Goal: Transaction & Acquisition: Purchase product/service

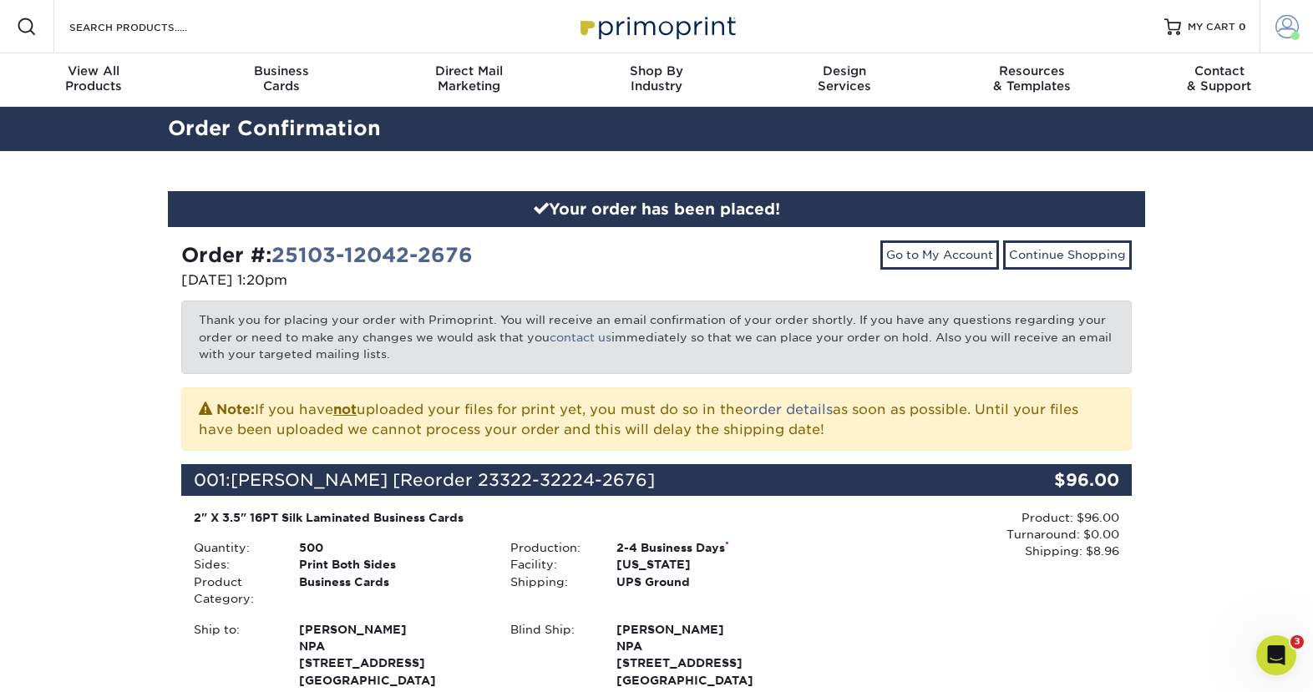
click at [1296, 25] on span at bounding box center [1286, 26] width 23 height 23
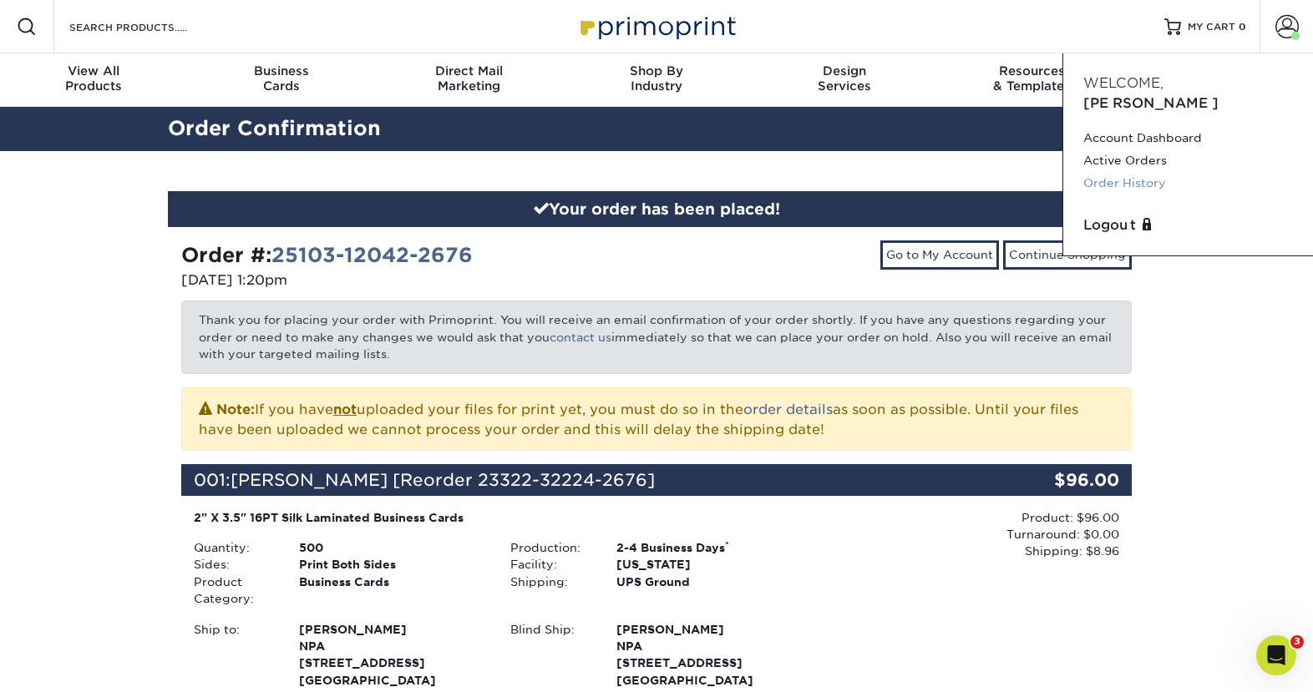
click at [1151, 172] on link "Order History" at bounding box center [1188, 183] width 210 height 23
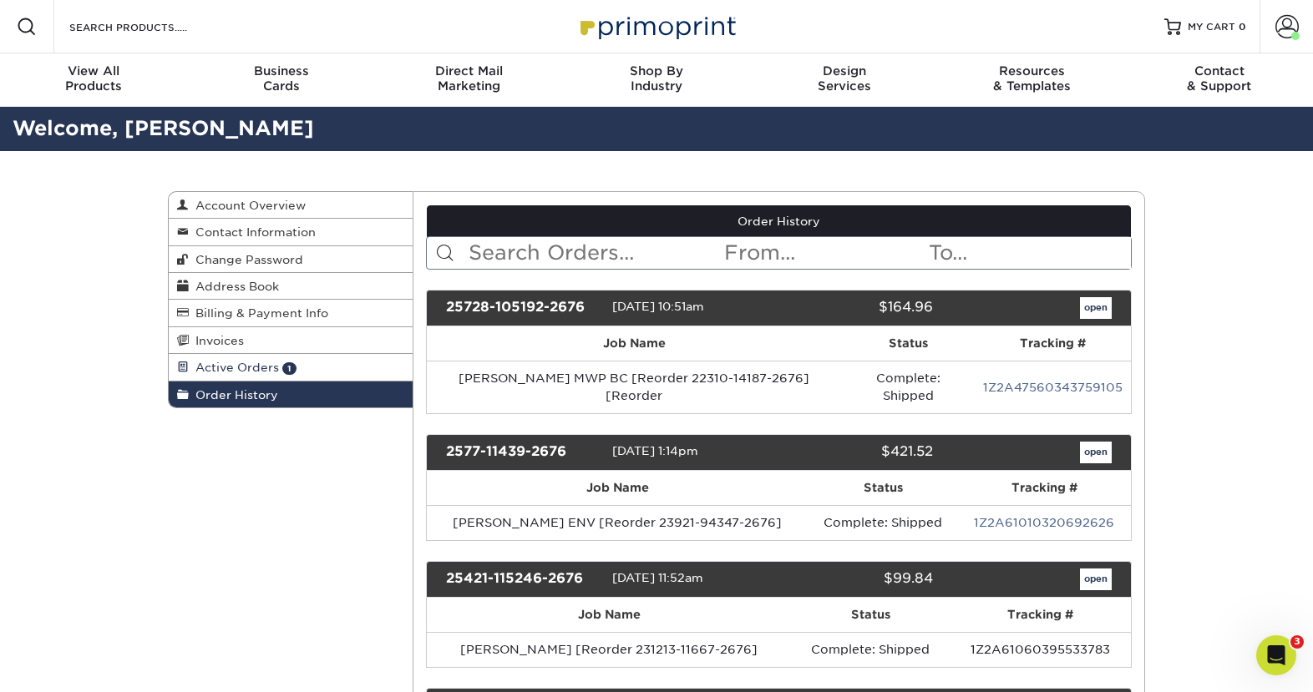
click at [245, 367] on span "Active Orders" at bounding box center [234, 367] width 90 height 13
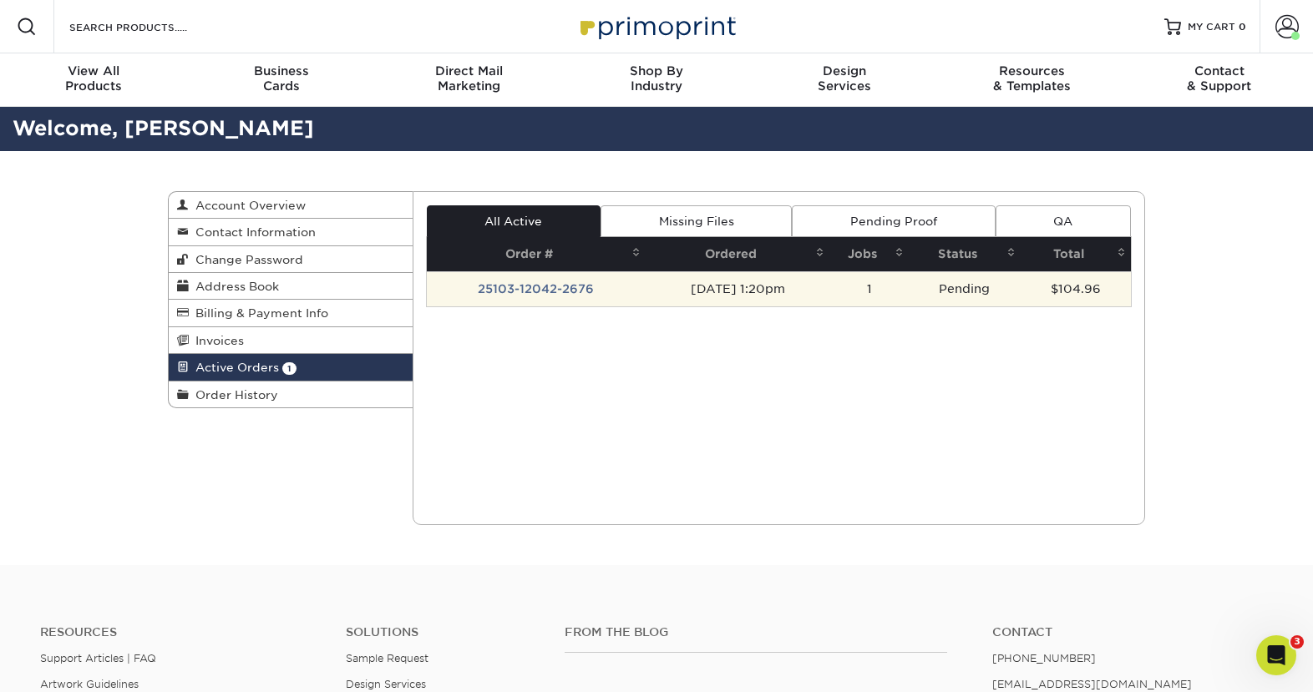
click at [829, 279] on td "[DATE] 1:20pm" at bounding box center [737, 288] width 184 height 35
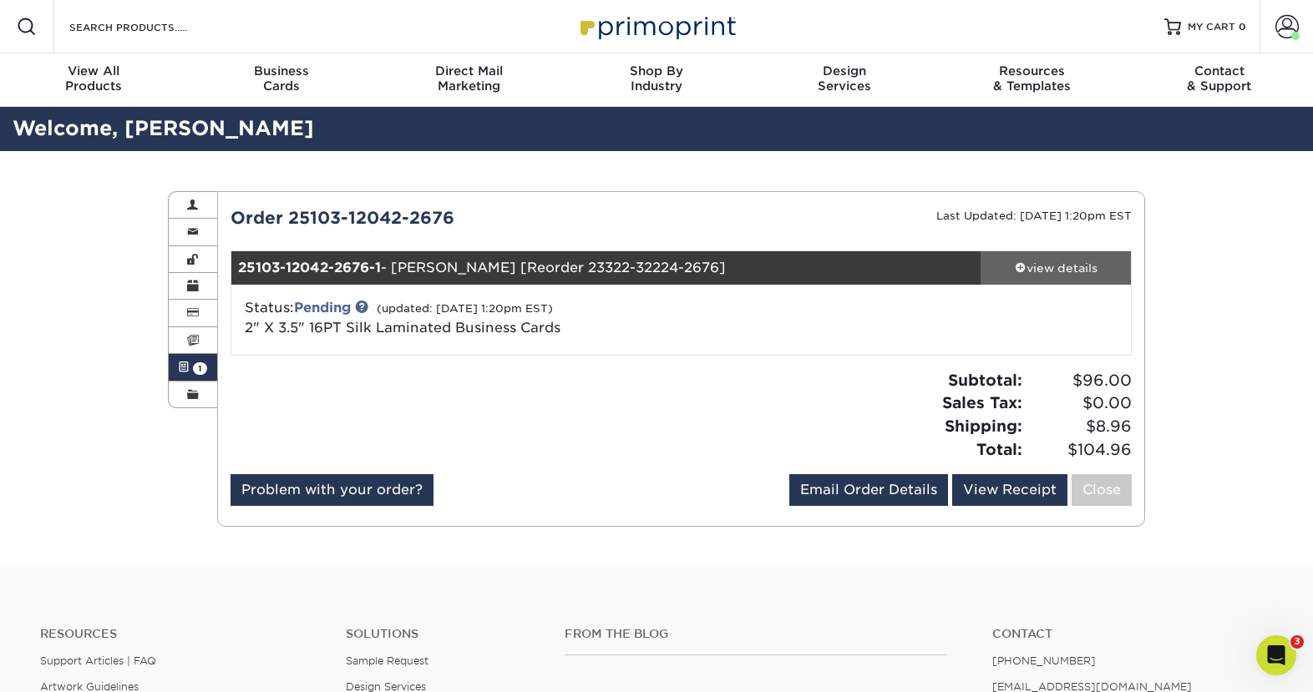
click at [1067, 271] on div "view details" at bounding box center [1055, 268] width 150 height 17
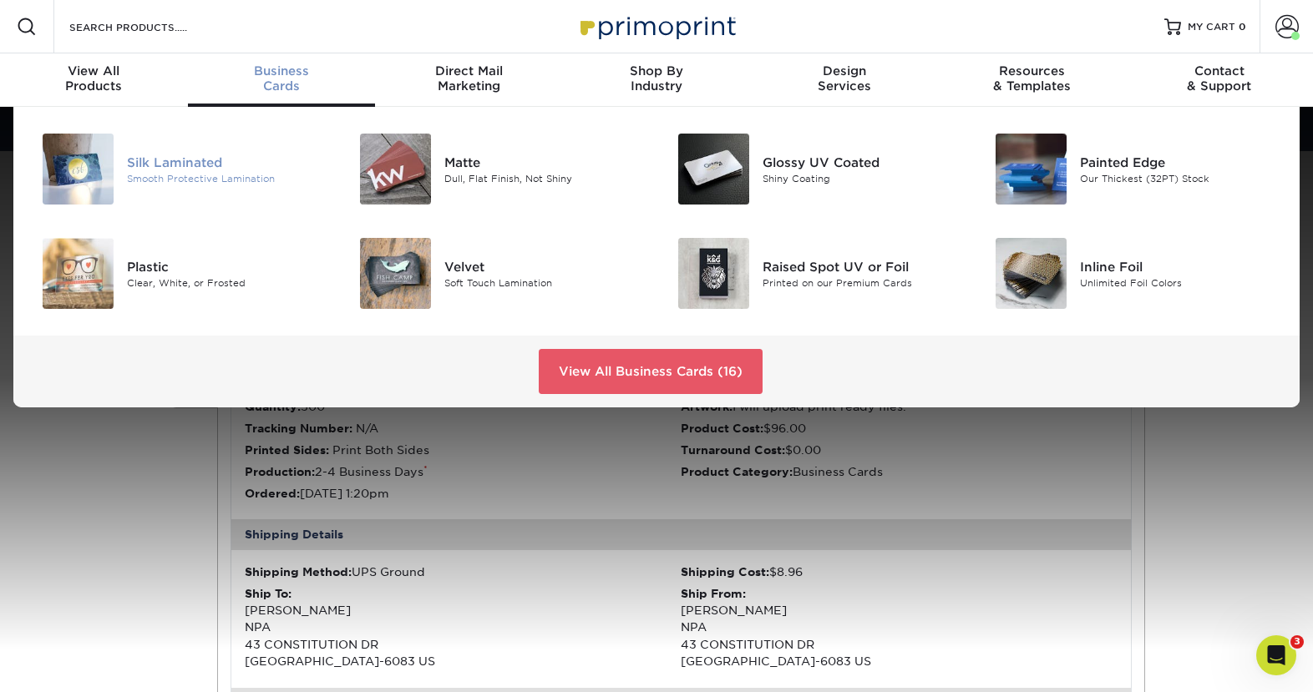
click at [199, 174] on div "Smooth Protective Lamination" at bounding box center [227, 178] width 200 height 14
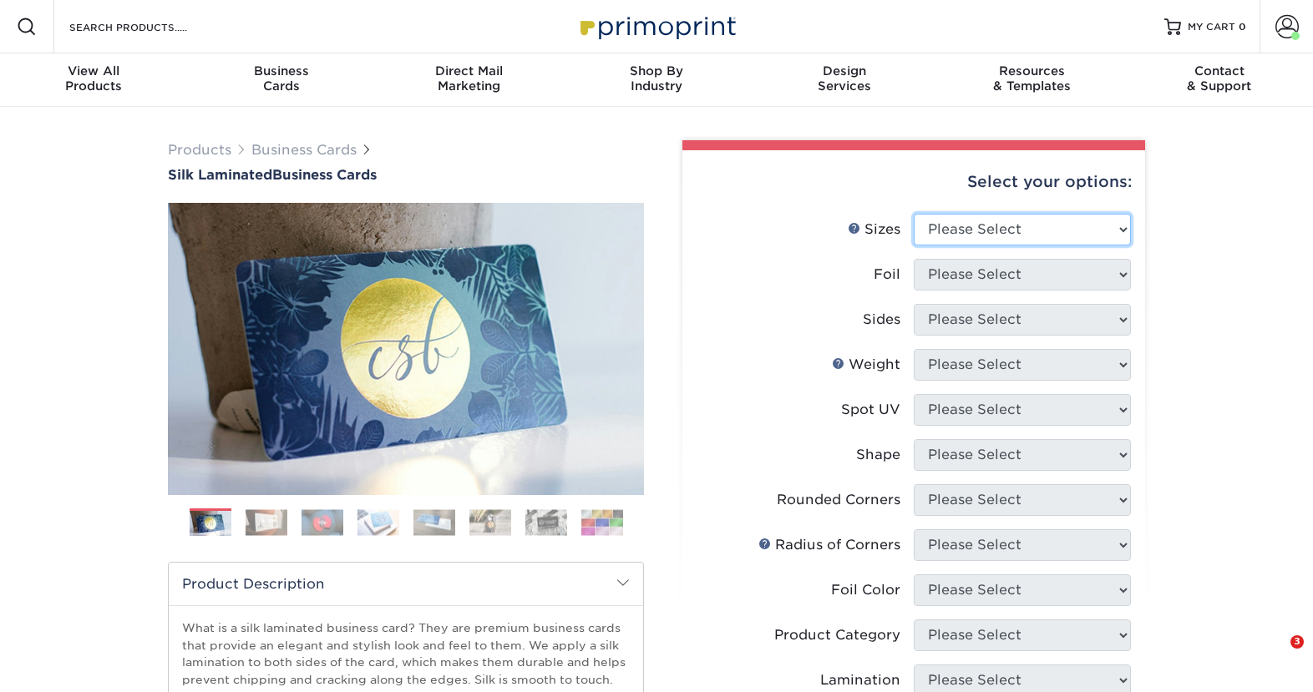
click at [994, 219] on select "Please Select 1.5" x 3.5" - Mini 1.75" x 3.5" - Mini 2" x 2" - Square 2" x 3" -…" at bounding box center [1021, 230] width 217 height 32
select select "2.00x3.50"
click at [913, 214] on select "Please Select 1.5" x 3.5" - Mini 1.75" x 3.5" - Mini 2" x 2" - Square 2" x 3" -…" at bounding box center [1021, 230] width 217 height 32
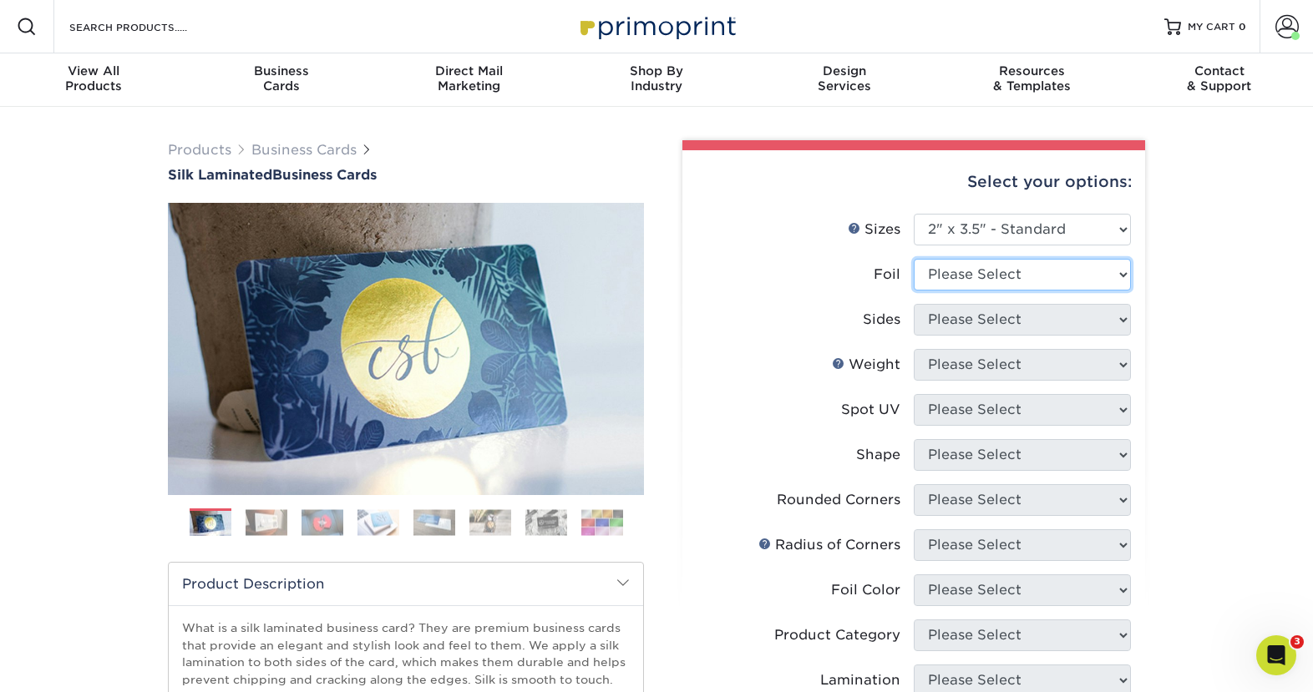
click at [978, 282] on select "Please Select Yes No" at bounding box center [1021, 275] width 217 height 32
select select "0"
click at [913, 259] on select "Please Select Yes No" at bounding box center [1021, 275] width 217 height 32
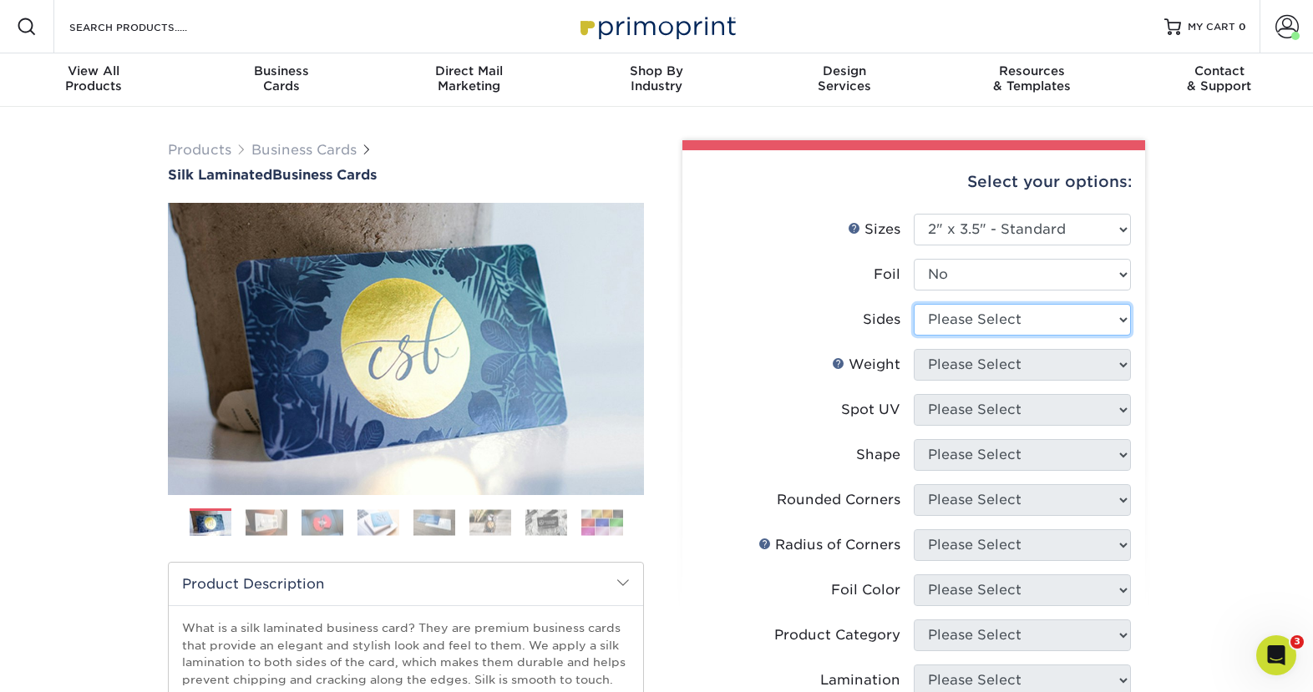
click at [977, 331] on select "Please Select Print Both Sides Print Front Only" at bounding box center [1021, 320] width 217 height 32
select select "13abbda7-1d64-4f25-8bb2-c179b224825d"
click at [913, 304] on select "Please Select Print Both Sides Print Front Only" at bounding box center [1021, 320] width 217 height 32
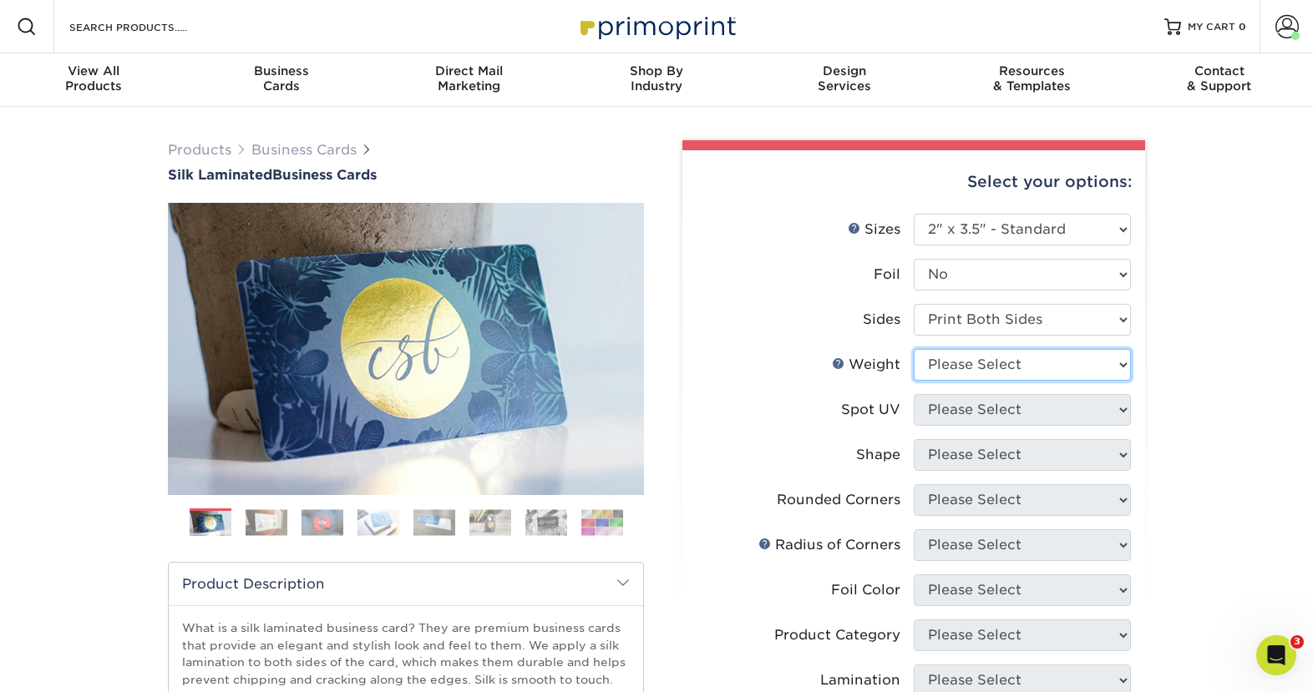
drag, startPoint x: 979, startPoint y: 366, endPoint x: 979, endPoint y: 376, distance: 10.0
click at [979, 366] on select "Please Select 16PT" at bounding box center [1021, 365] width 217 height 32
select select "16PT"
click at [913, 349] on select "Please Select 16PT" at bounding box center [1021, 365] width 217 height 32
click at [978, 415] on select "Please Select No Spot UV Front and Back (Both Sides) Front Only Back Only" at bounding box center [1021, 410] width 217 height 32
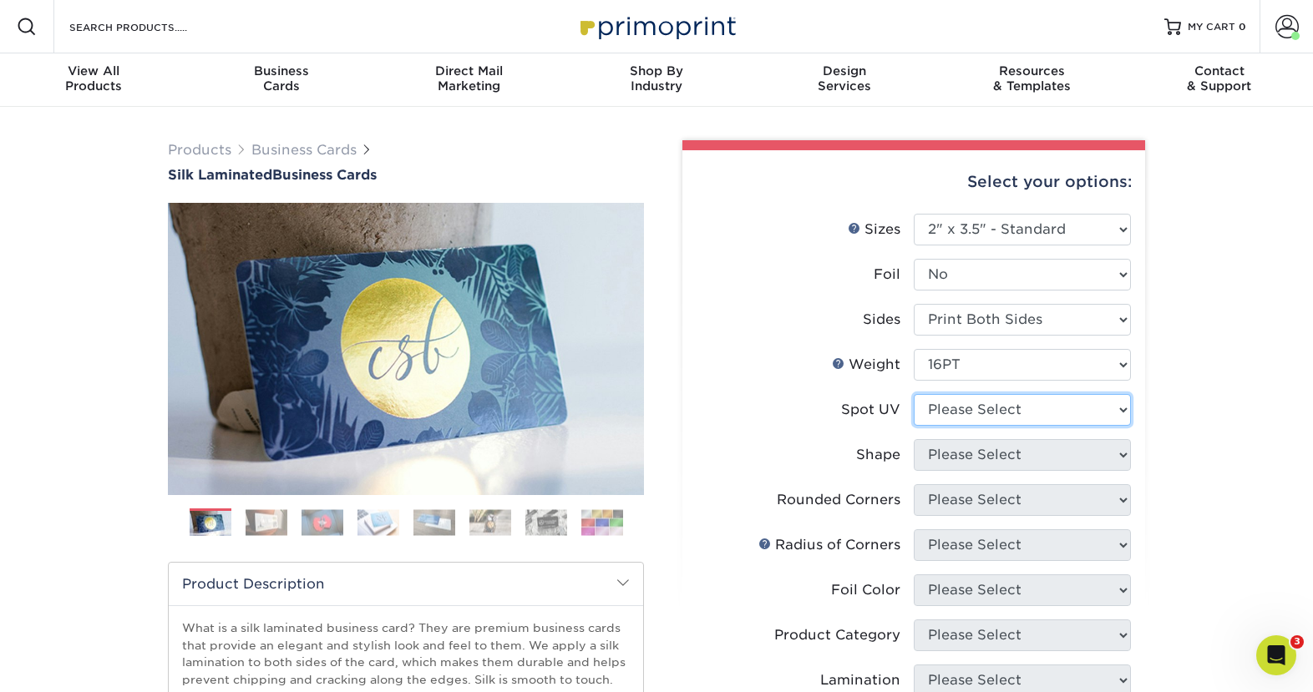
select select "3"
click at [913, 394] on select "Please Select No Spot UV Front and Back (Both Sides) Front Only Back Only" at bounding box center [1021, 410] width 217 height 32
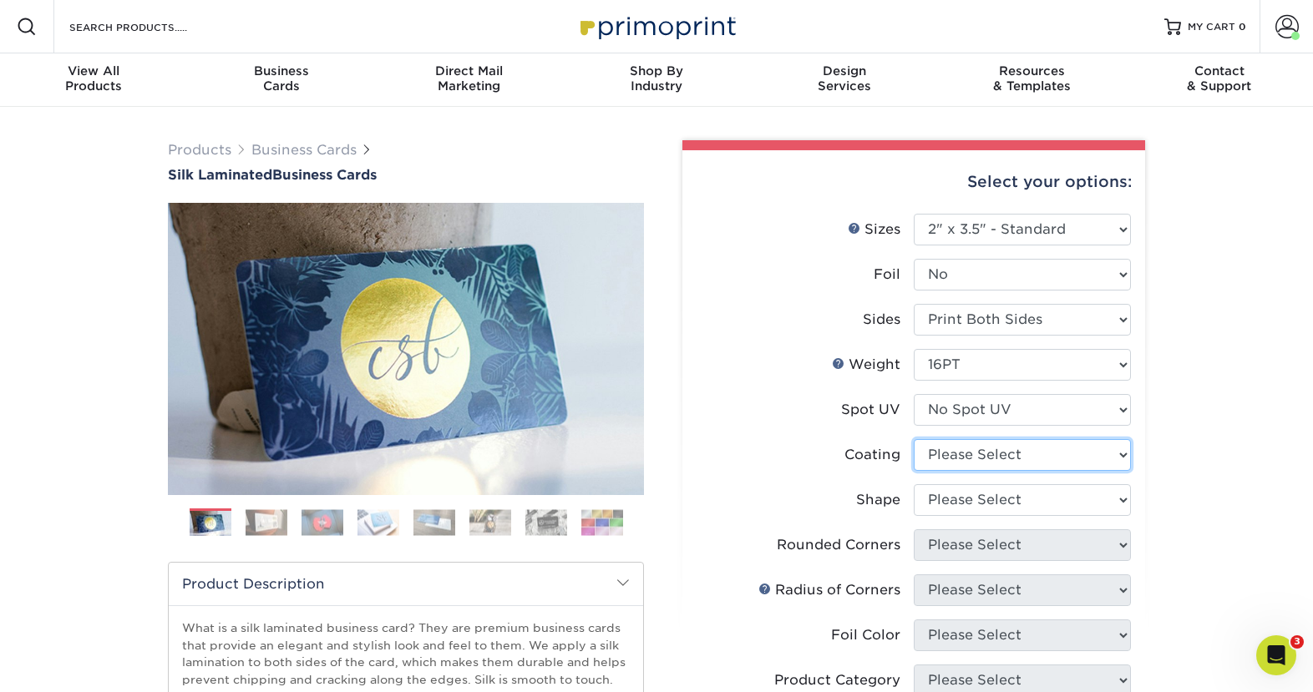
click at [972, 448] on select at bounding box center [1021, 455] width 217 height 32
select select "3e7618de-abca-4bda-9f97-8b9129e913d8"
click at [913, 439] on select at bounding box center [1021, 455] width 217 height 32
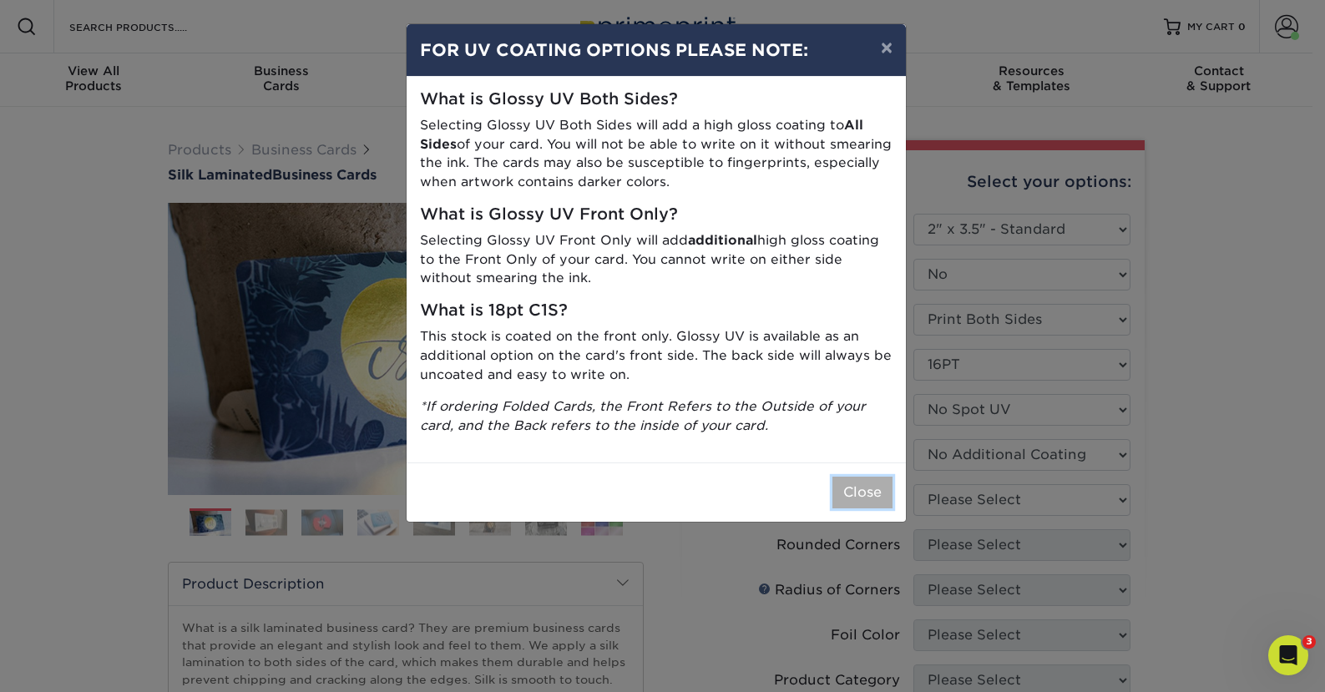
click at [853, 483] on button "Close" at bounding box center [862, 493] width 60 height 32
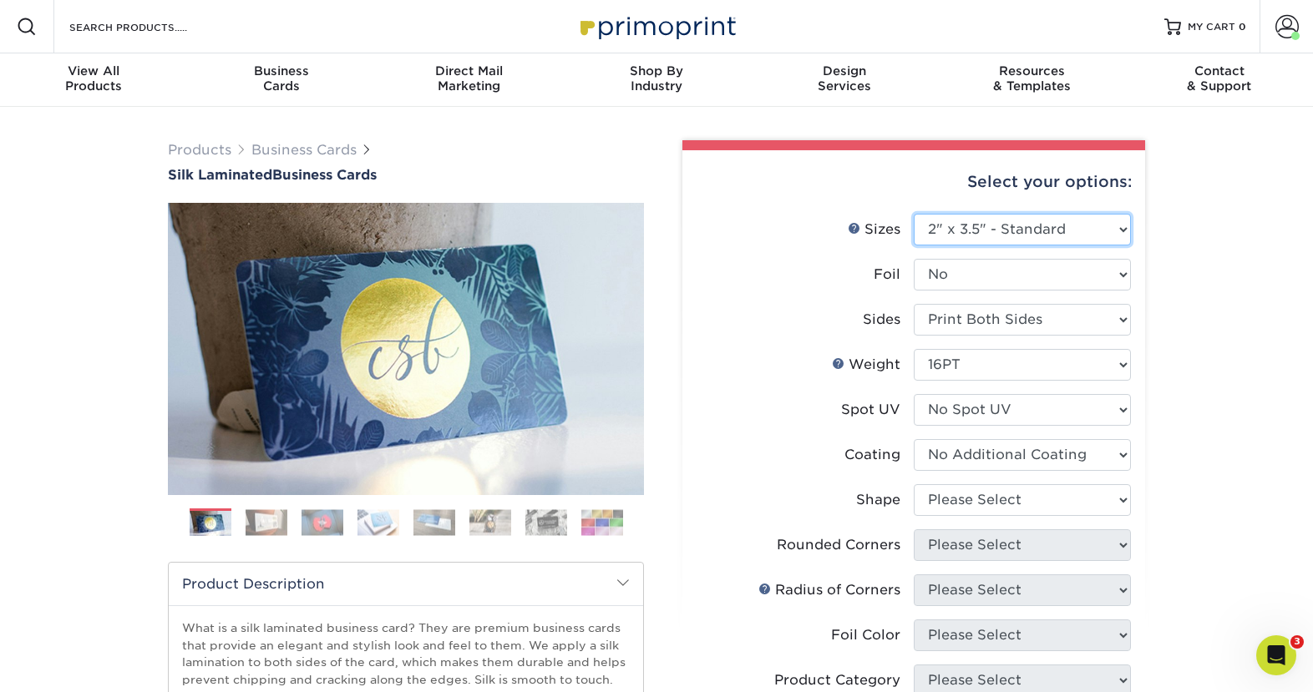
click at [1027, 229] on select "Please Select 1.5" x 3.5" - Mini 1.75" x 3.5" - Mini 2" x 2" - Square 2" x 3" -…" at bounding box center [1021, 230] width 217 height 32
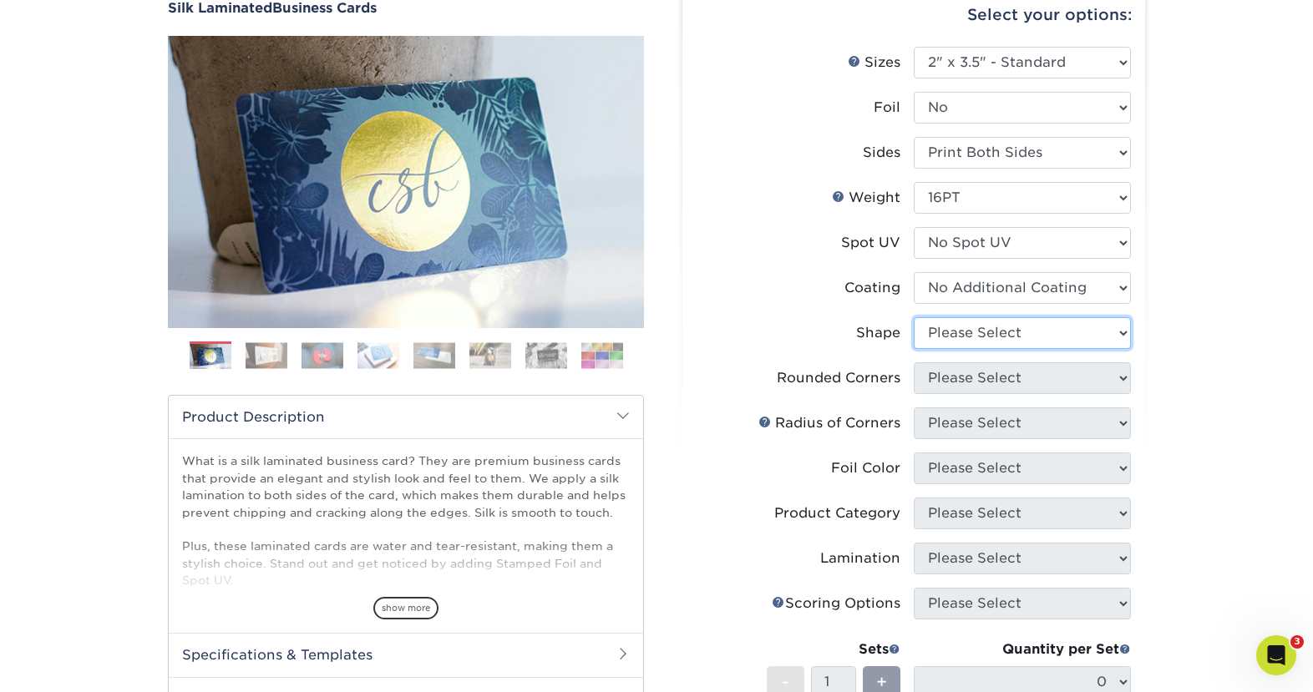
click at [969, 330] on select "Please Select Standard Oval" at bounding box center [1021, 333] width 217 height 32
select select "standard"
click at [913, 317] on select "Please Select Standard Oval" at bounding box center [1021, 333] width 217 height 32
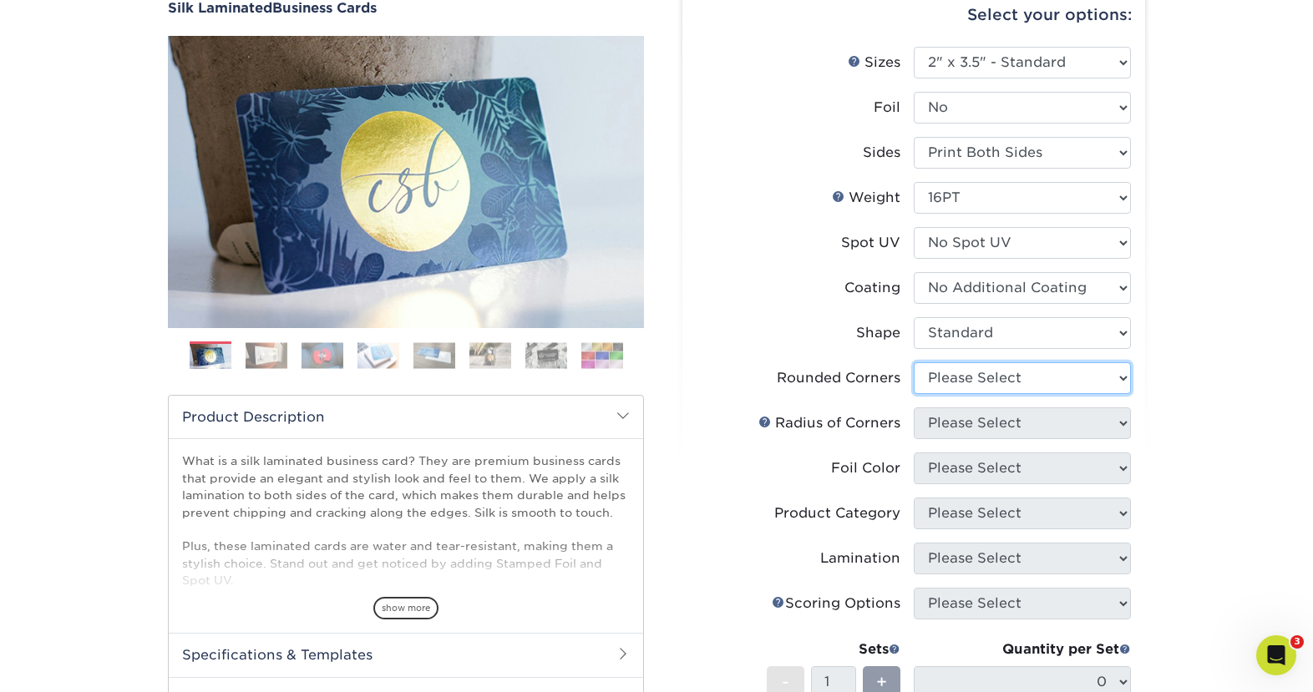
click at [965, 381] on select "Please Select Yes - Round 2 Corners Yes - Round 4 Corners No" at bounding box center [1021, 378] width 217 height 32
select select "0"
click at [913, 362] on select "Please Select Yes - Round 2 Corners Yes - Round 4 Corners No" at bounding box center [1021, 378] width 217 height 32
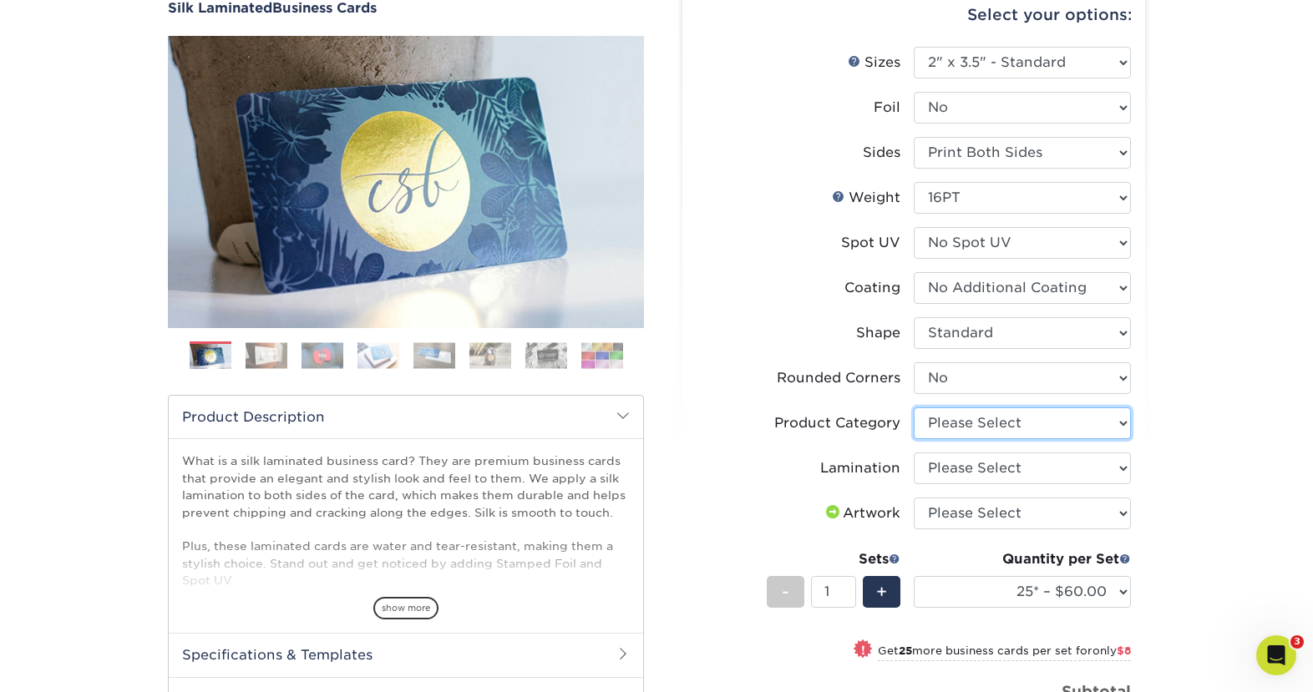
click at [956, 431] on select "Please Select Business Cards" at bounding box center [1021, 423] width 217 height 32
click at [978, 430] on select "Please Select Business Cards" at bounding box center [1021, 423] width 217 height 32
click at [981, 430] on select "Please Select Business Cards" at bounding box center [1021, 423] width 217 height 32
select select "3b5148f1-0588-4f88-a218-97bcfdce65c1"
click at [913, 407] on select "Please Select Business Cards" at bounding box center [1021, 423] width 217 height 32
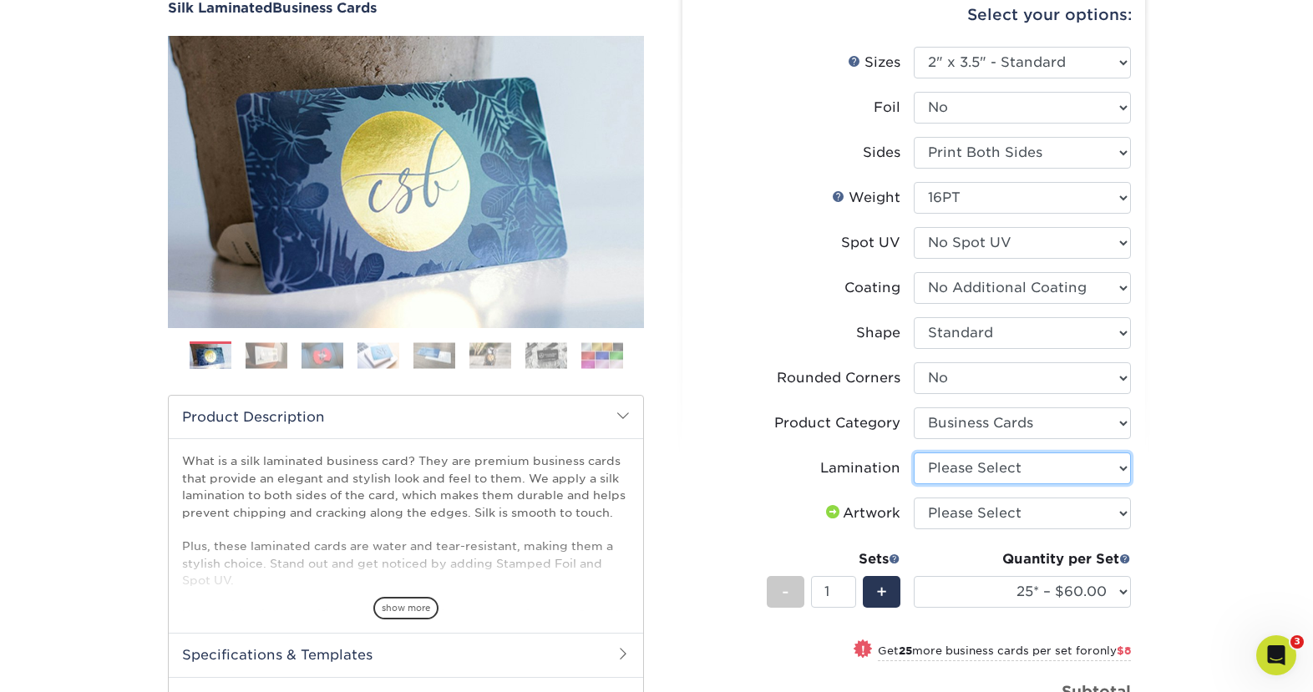
click at [979, 476] on select "Please Select Silk" at bounding box center [1021, 469] width 217 height 32
select select "ccacb42f-45f7-42d3-bbd3-7c8421cf37f0"
click at [913, 453] on select "Please Select Silk" at bounding box center [1021, 469] width 217 height 32
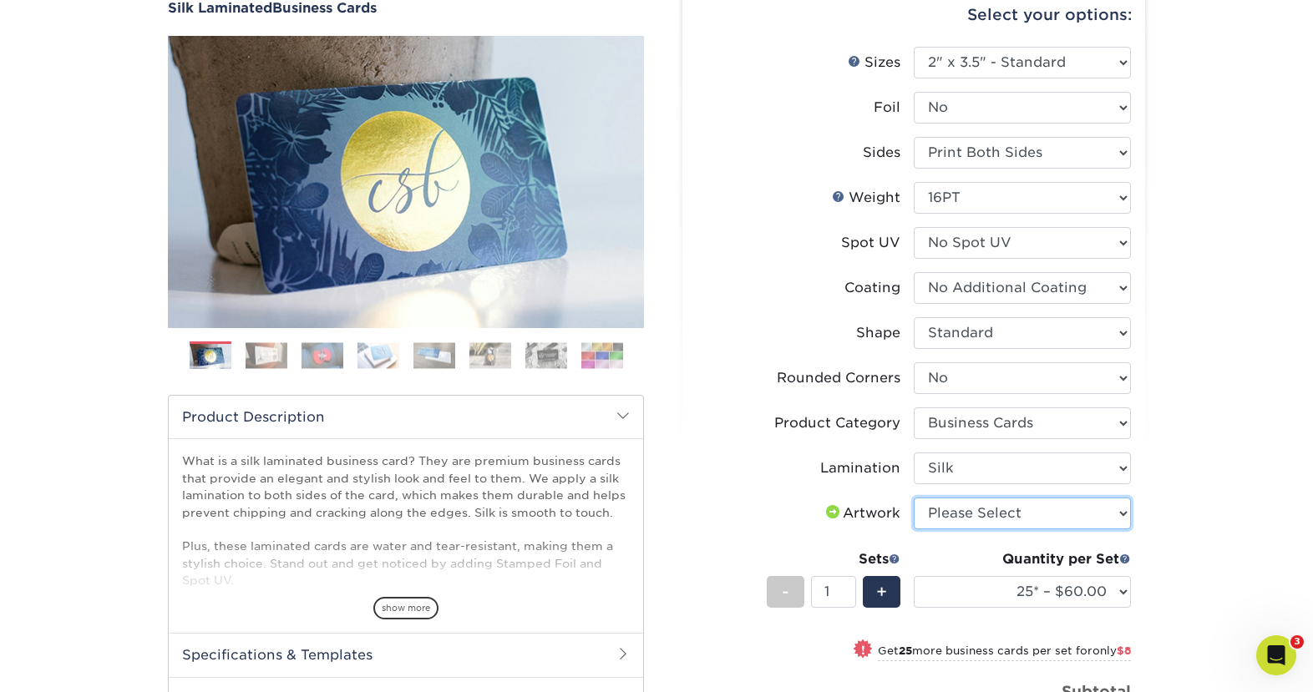
click at [979, 518] on select "Please Select I will upload files I need a design - $100" at bounding box center [1021, 514] width 217 height 32
select select "upload"
click at [913, 498] on select "Please Select I will upload files I need a design - $100" at bounding box center [1021, 514] width 217 height 32
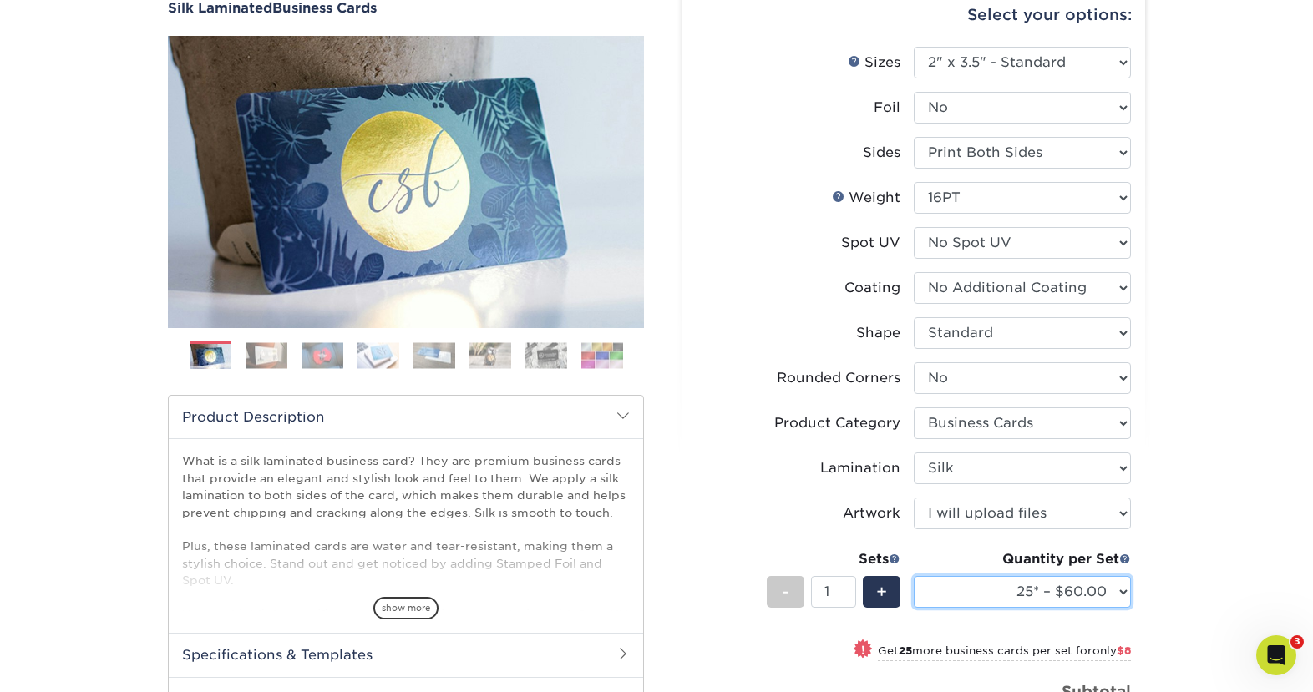
click at [954, 591] on select "25* – $60.00 50* – $68.00 75* – $76.00 100* – $84.00 250* – $92.00 500 – $96.00…" at bounding box center [1021, 592] width 217 height 32
select select "500 – $96.00"
click at [913, 576] on select "25* – $60.00 50* – $68.00 75* – $76.00 100* – $84.00 250* – $92.00 500 – $96.00…" at bounding box center [1021, 592] width 217 height 32
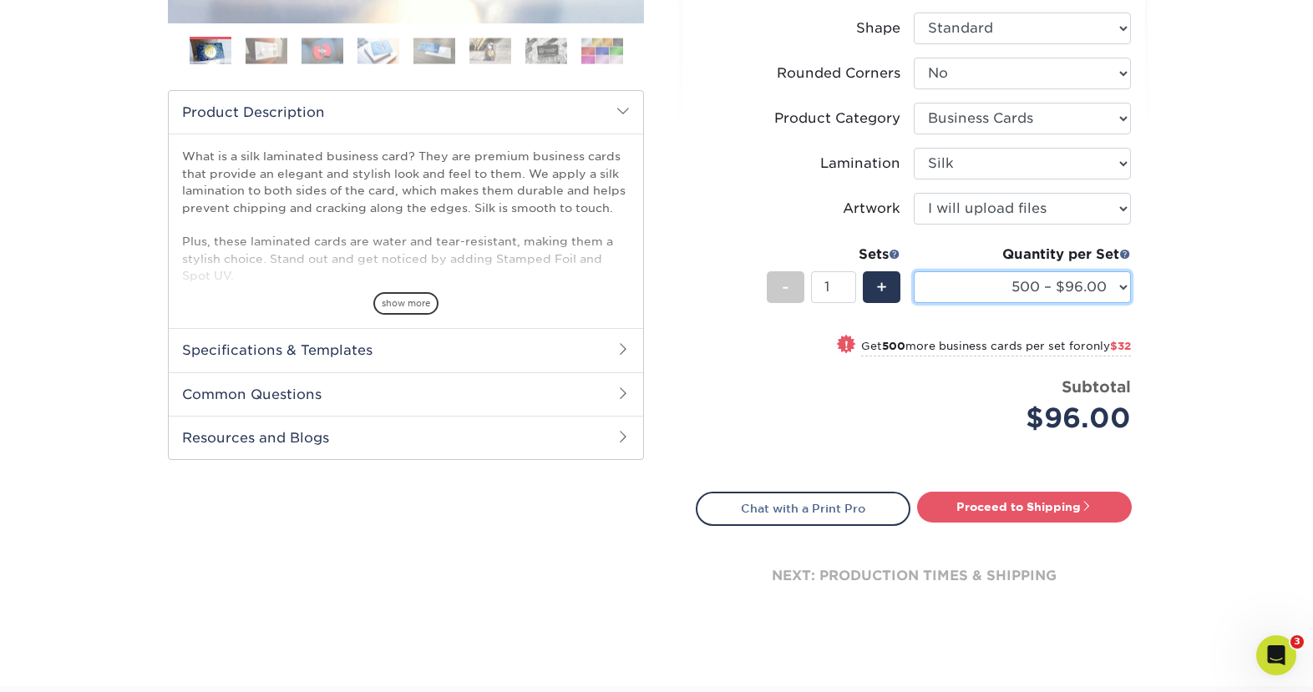
scroll to position [501, 0]
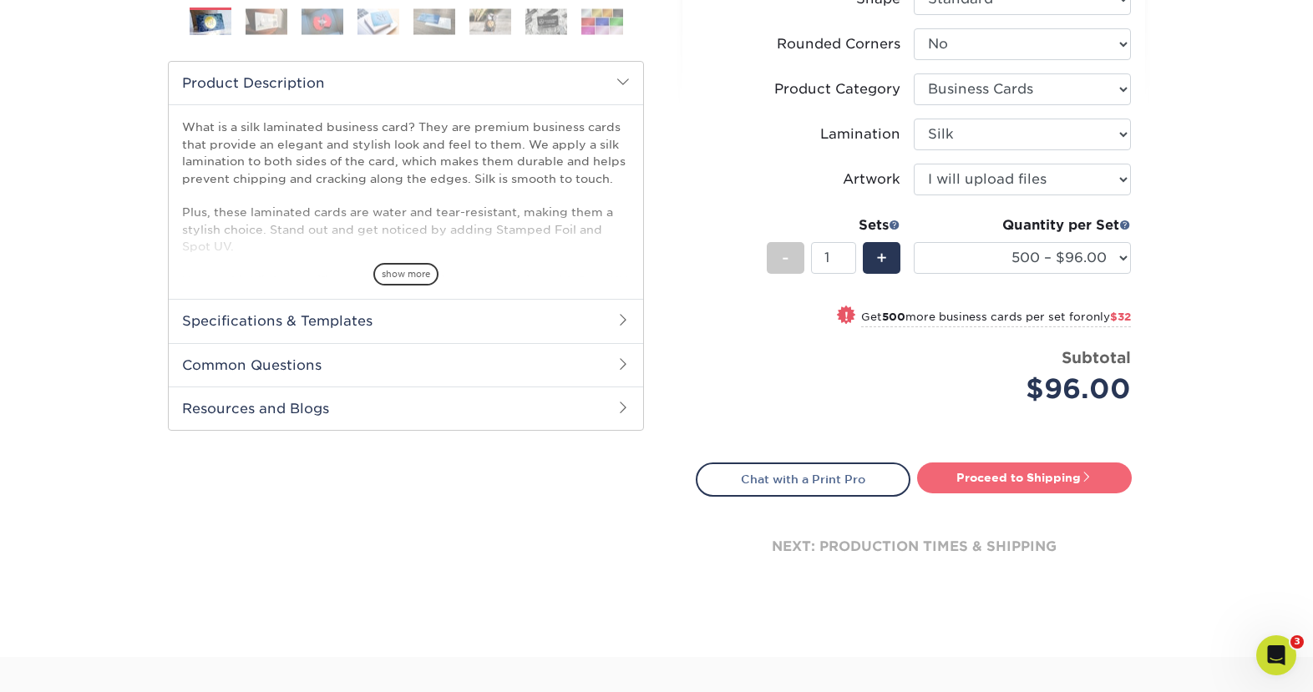
click at [1068, 486] on link "Proceed to Shipping" at bounding box center [1024, 478] width 215 height 30
type input "Set 1"
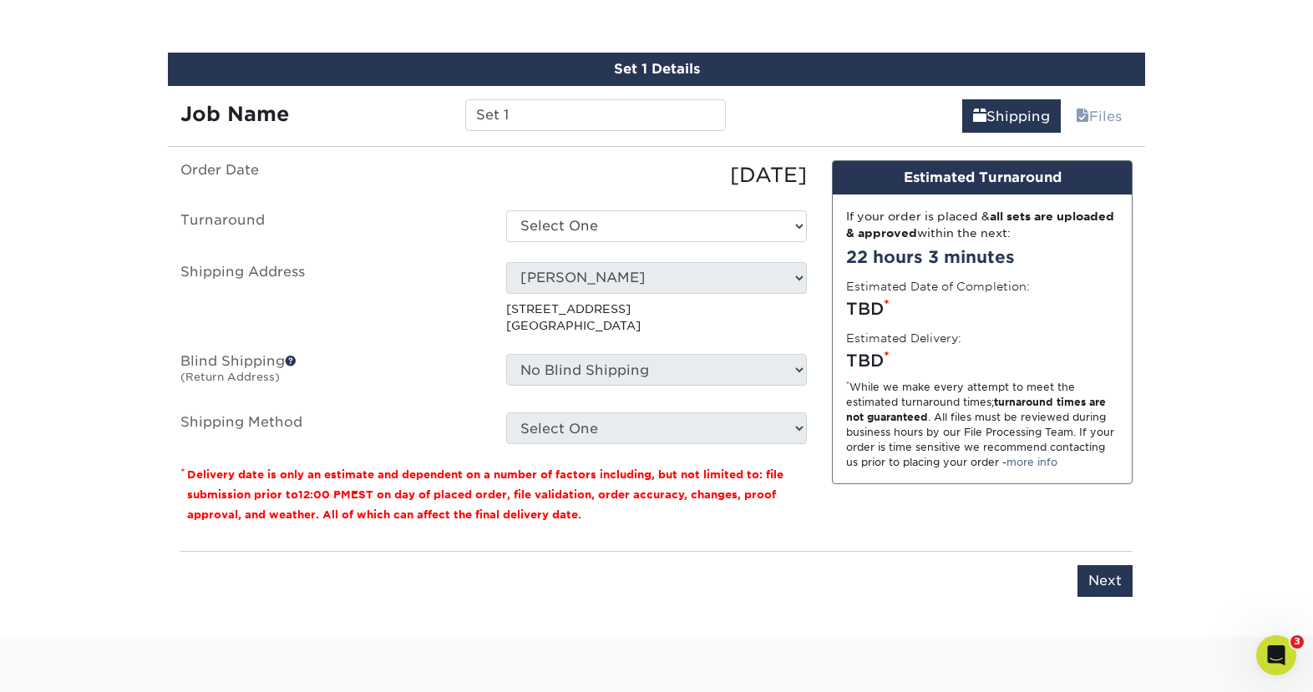
scroll to position [1009, 0]
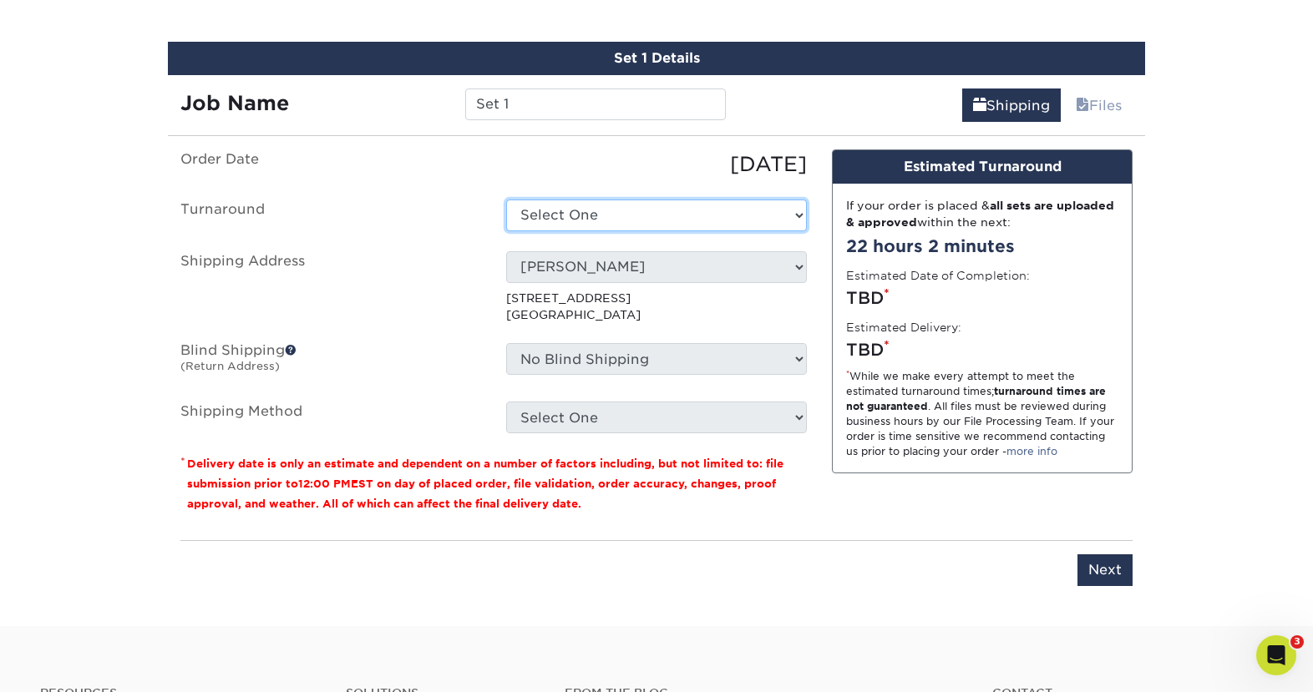
click at [561, 223] on select "Select One 2-4 Business Days 2 Day Next Business Day" at bounding box center [656, 216] width 301 height 32
select select "daeee239-1cf4-403f-860f-e366b9ee29d2"
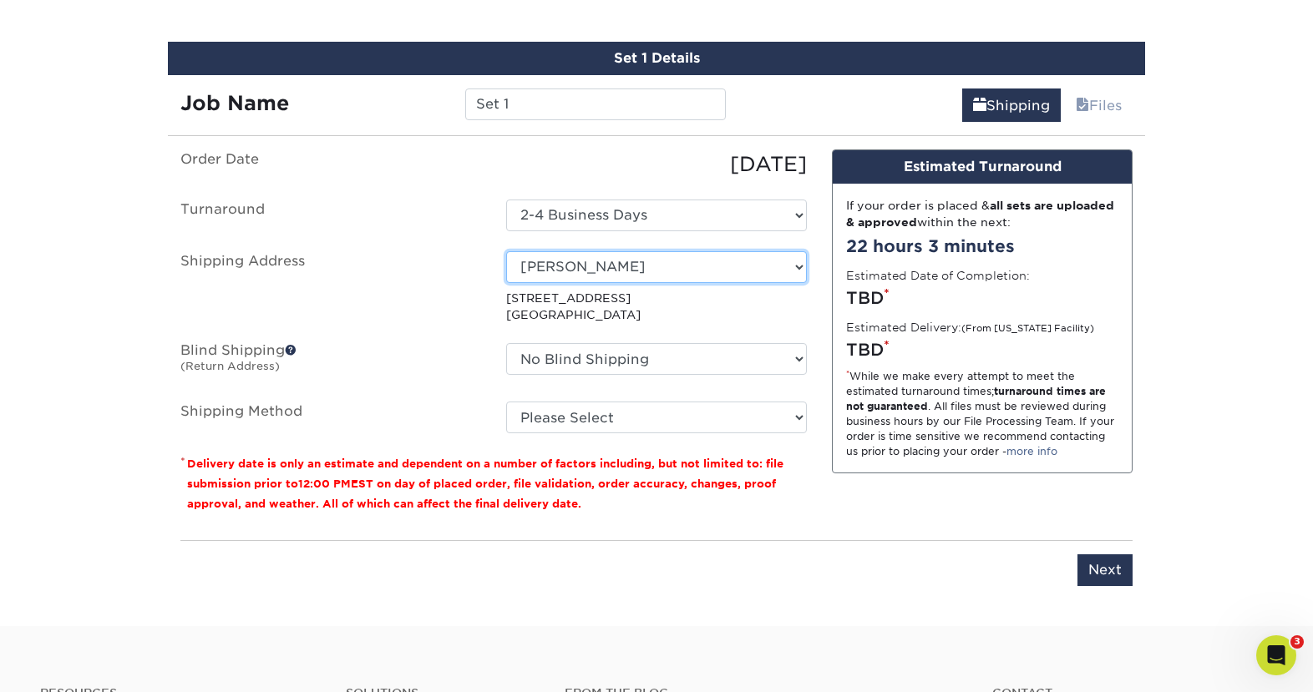
click at [625, 269] on select "Select One 43 Constitution Drive AB Wealth Acadia Wealth Planning Alex - NPA Al…" at bounding box center [656, 267] width 301 height 32
select select "63356"
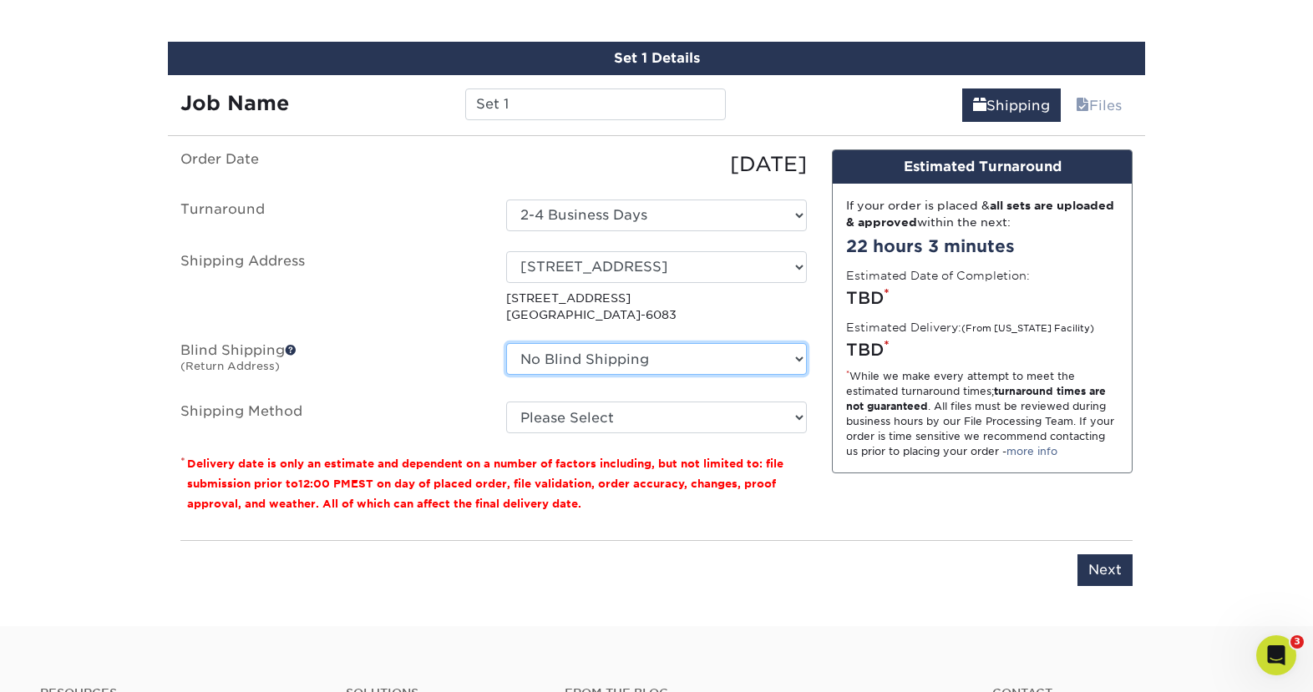
click at [589, 357] on select "No Blind Shipping 43 Constitution Drive AB Wealth Acadia Wealth Planning Alex -…" at bounding box center [656, 359] width 301 height 32
select select "63356"
click at [506, 343] on select "No Blind Shipping 43 Constitution Drive AB Wealth Acadia Wealth Planning Alex -…" at bounding box center [656, 359] width 301 height 32
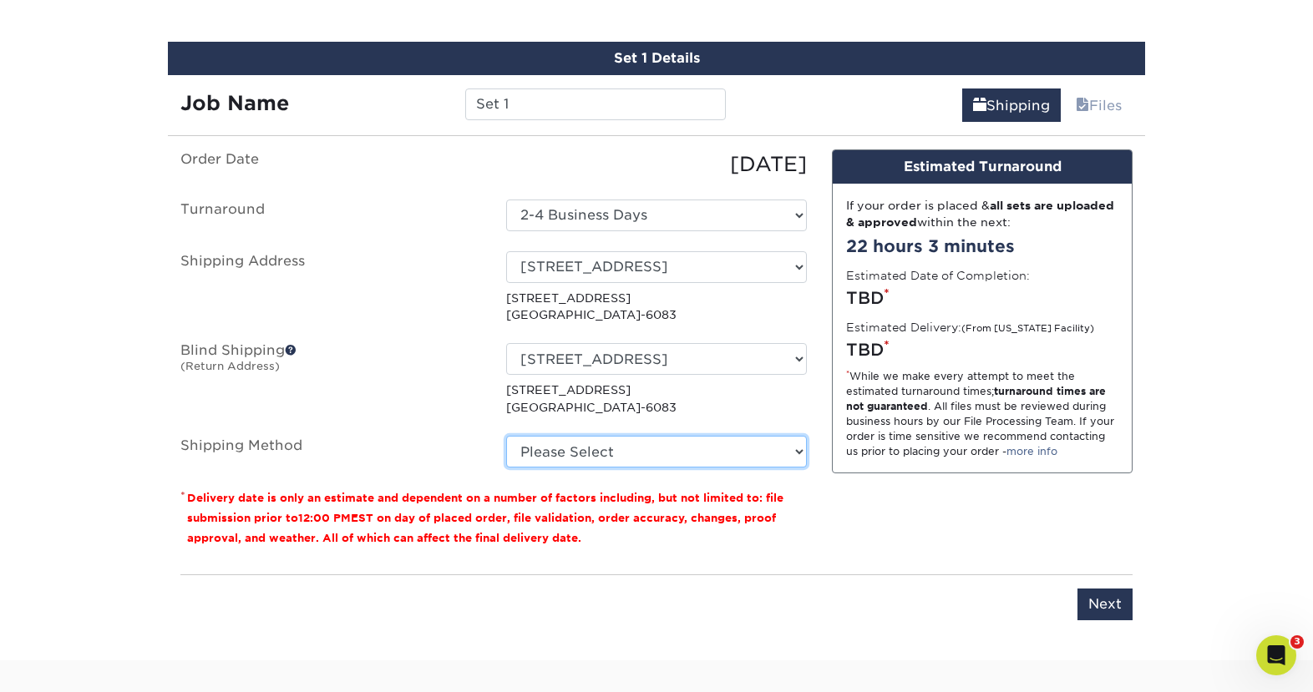
click at [602, 454] on select "Please Select Ground Shipping (+$8.96) 3 Day Shipping Service (+$20.06) 2 Day A…" at bounding box center [656, 452] width 301 height 32
select select "03"
click at [506, 436] on select "Please Select Ground Shipping (+$8.96) 3 Day Shipping Service (+$20.06) 2 Day A…" at bounding box center [656, 452] width 301 height 32
